Goal: Task Accomplishment & Management: Use online tool/utility

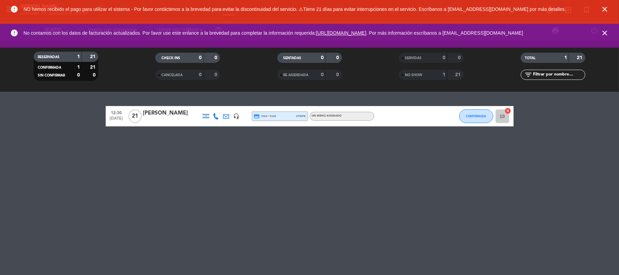
click at [603, 11] on icon "close" at bounding box center [605, 9] width 8 height 8
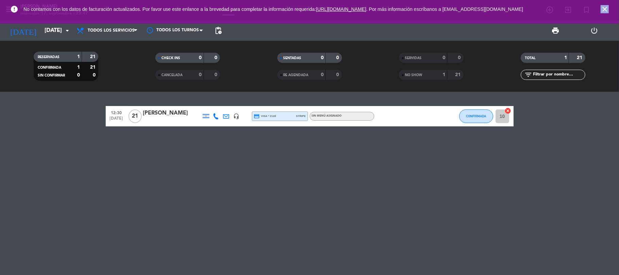
click at [604, 11] on icon "close" at bounding box center [605, 9] width 8 height 8
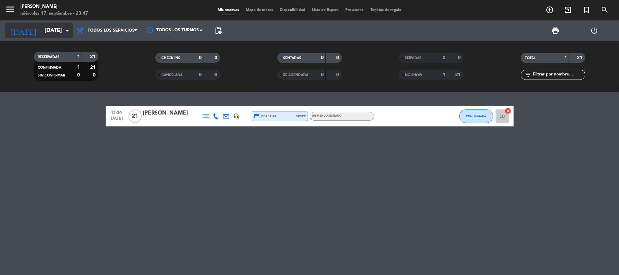
click at [58, 36] on input "[DATE]" at bounding box center [77, 30] width 73 height 13
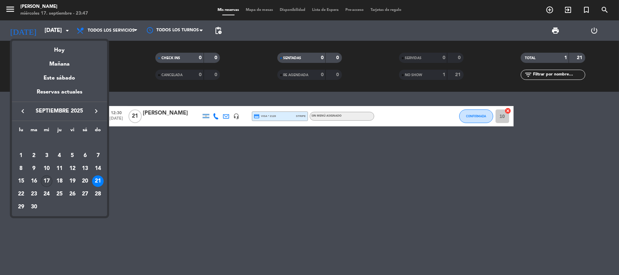
click at [48, 185] on div "17" at bounding box center [47, 181] width 12 height 12
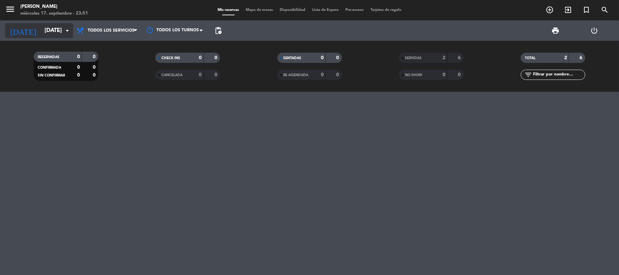
click at [66, 28] on icon "arrow_drop_down" at bounding box center [67, 31] width 8 height 8
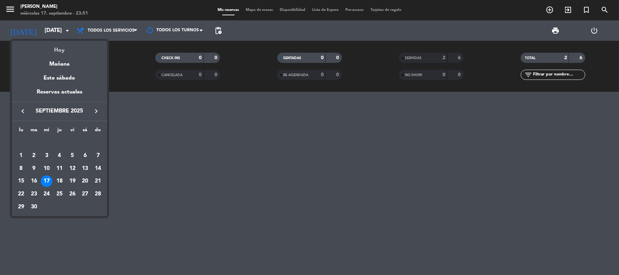
click at [61, 50] on div "Hoy" at bounding box center [59, 48] width 95 height 14
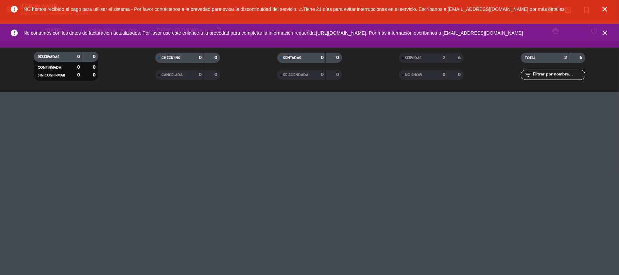
click at [603, 7] on icon "close" at bounding box center [605, 9] width 8 height 8
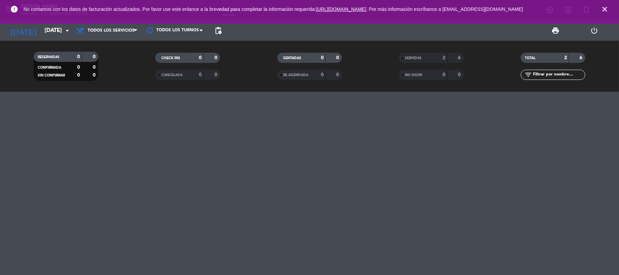
click at [603, 10] on icon "close" at bounding box center [605, 9] width 8 height 8
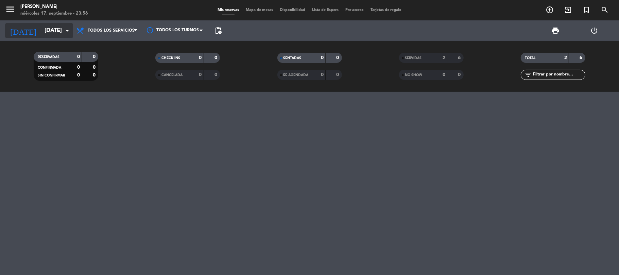
click at [14, 24] on icon "[DATE]" at bounding box center [23, 30] width 36 height 15
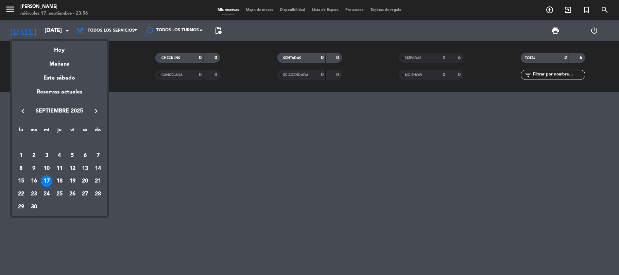
click at [61, 182] on div "18" at bounding box center [60, 181] width 12 height 12
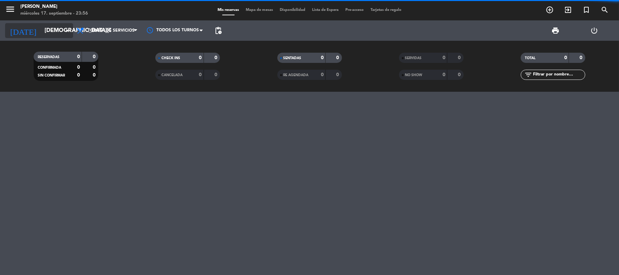
click at [46, 32] on input "[DEMOGRAPHIC_DATA][DATE]" at bounding box center [77, 30] width 73 height 13
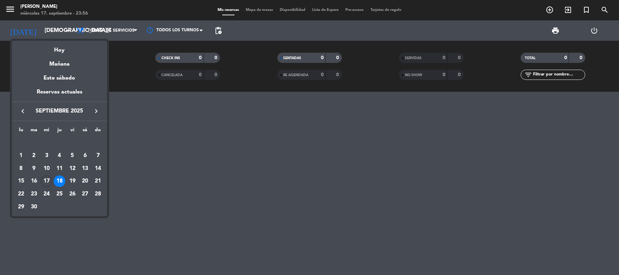
click at [73, 181] on div "19" at bounding box center [73, 181] width 12 height 12
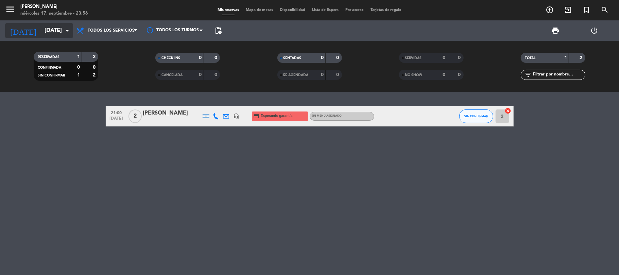
click at [64, 29] on icon "arrow_drop_down" at bounding box center [67, 31] width 8 height 8
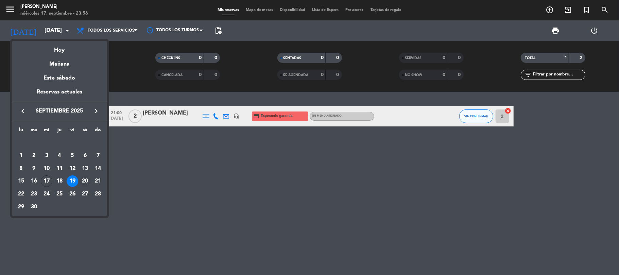
click at [84, 182] on div "20" at bounding box center [85, 181] width 12 height 12
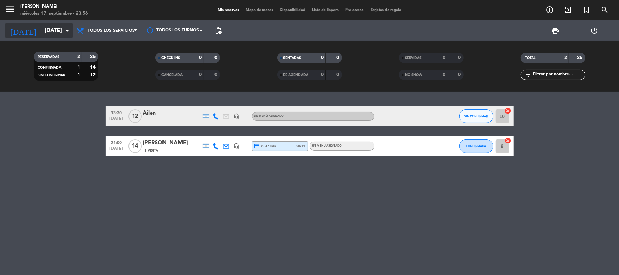
click at [63, 32] on input "[DATE]" at bounding box center [77, 30] width 73 height 13
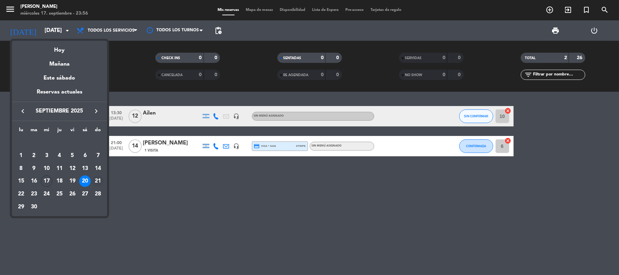
click at [99, 180] on div "21" at bounding box center [98, 181] width 12 height 12
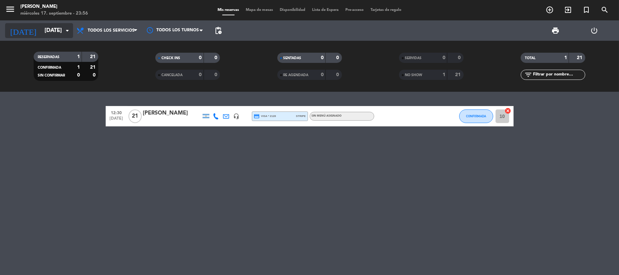
click at [61, 29] on input "[DATE]" at bounding box center [77, 30] width 73 height 13
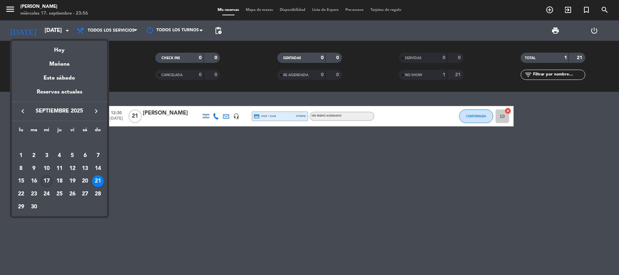
click at [48, 181] on div "17" at bounding box center [47, 181] width 12 height 12
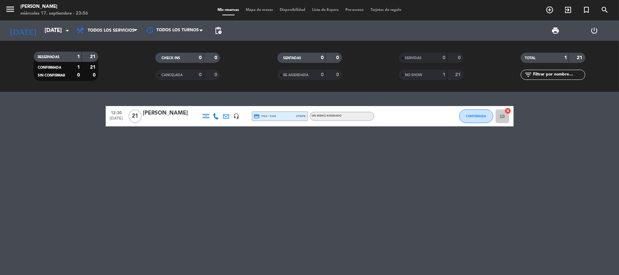
type input "[DATE]"
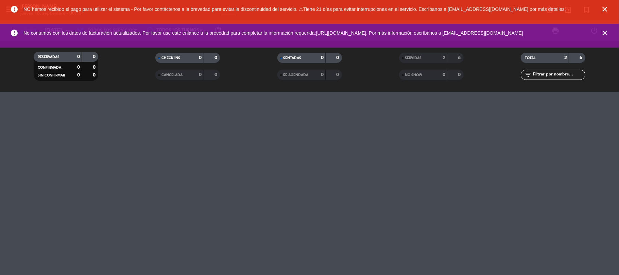
click at [606, 10] on icon "close" at bounding box center [605, 9] width 8 height 8
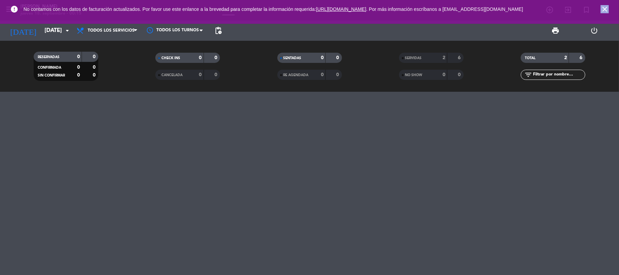
click at [606, 10] on icon "close" at bounding box center [605, 9] width 8 height 8
